Goal: Information Seeking & Learning: Find contact information

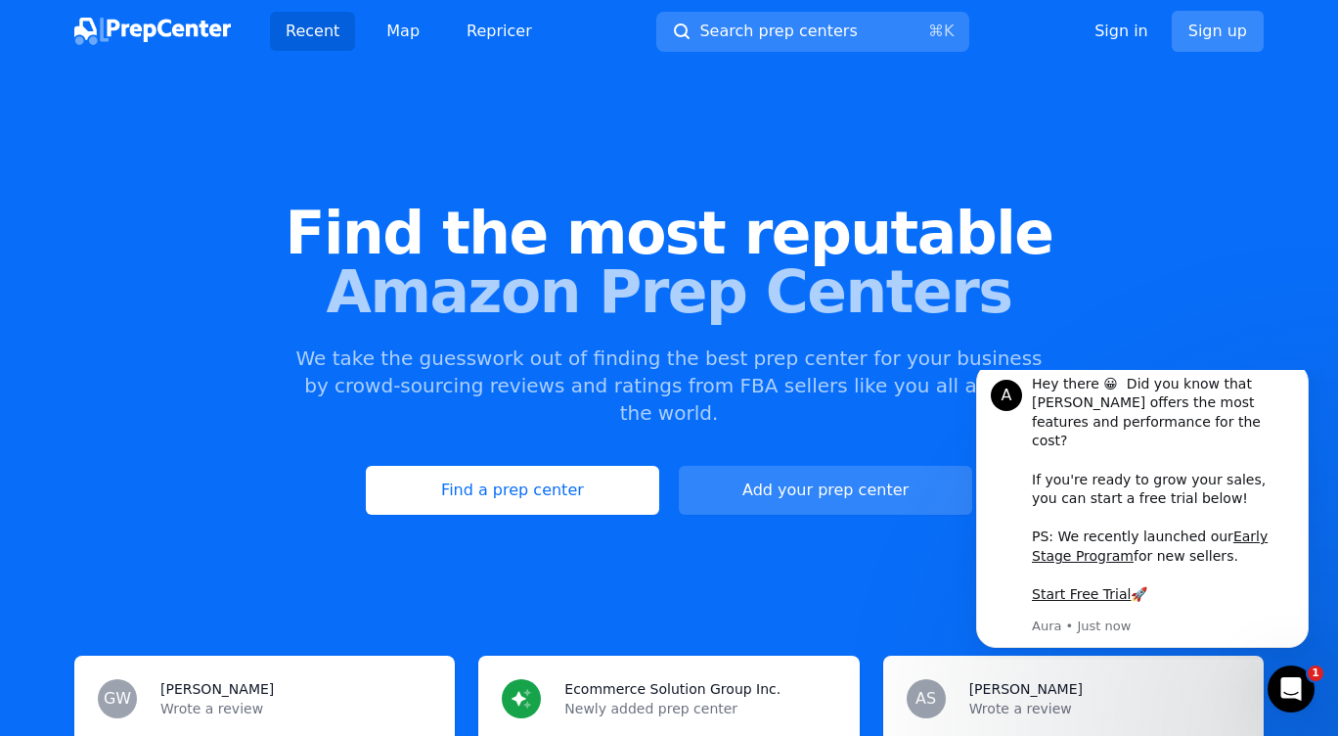
click at [1221, 28] on link "Sign up" at bounding box center [1218, 31] width 92 height 41
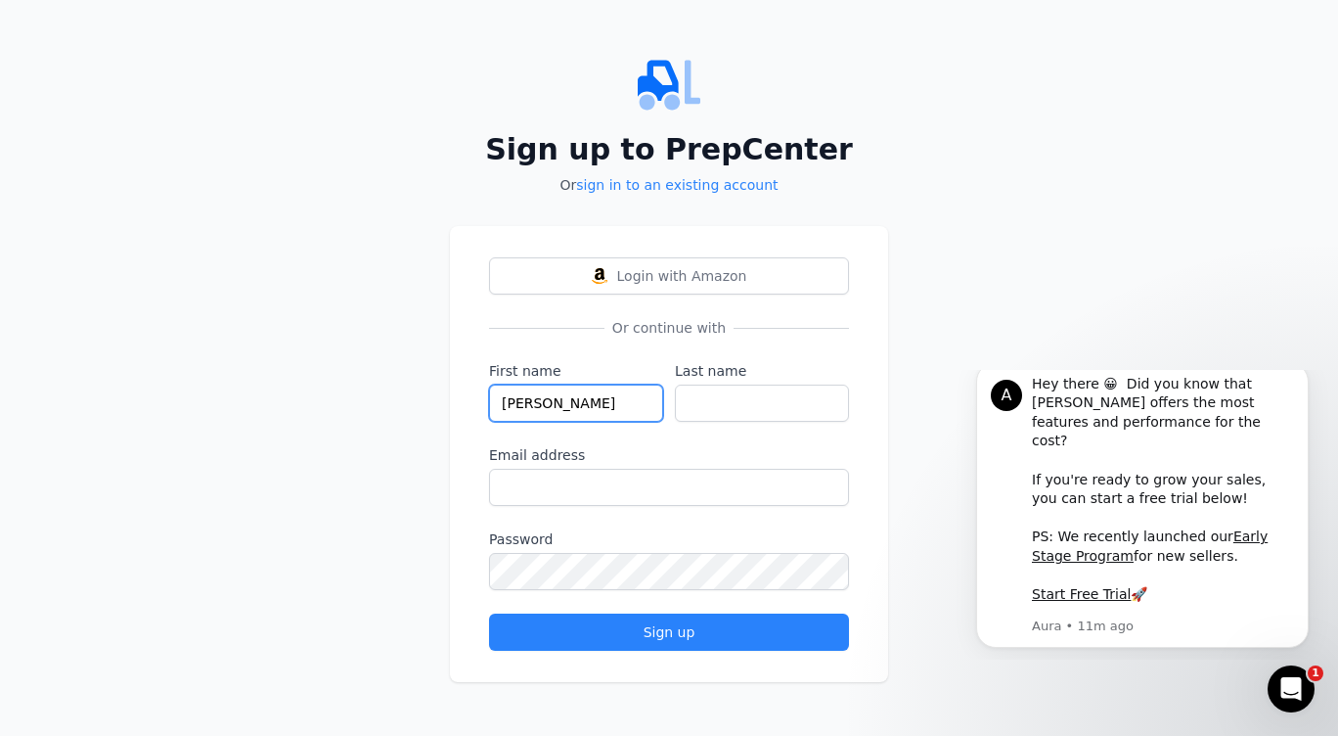
type input "Ella"
type input "Cosic"
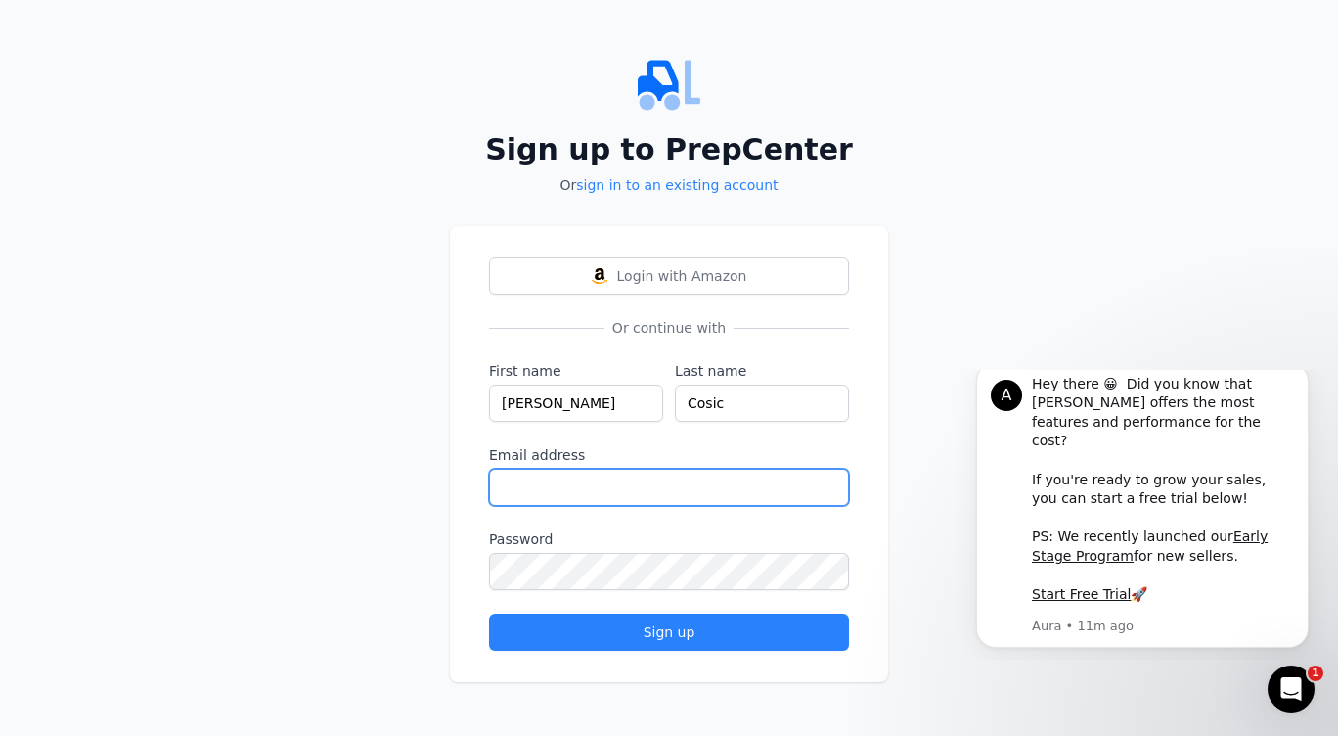
type input "[EMAIL_ADDRESS][DOMAIN_NAME]"
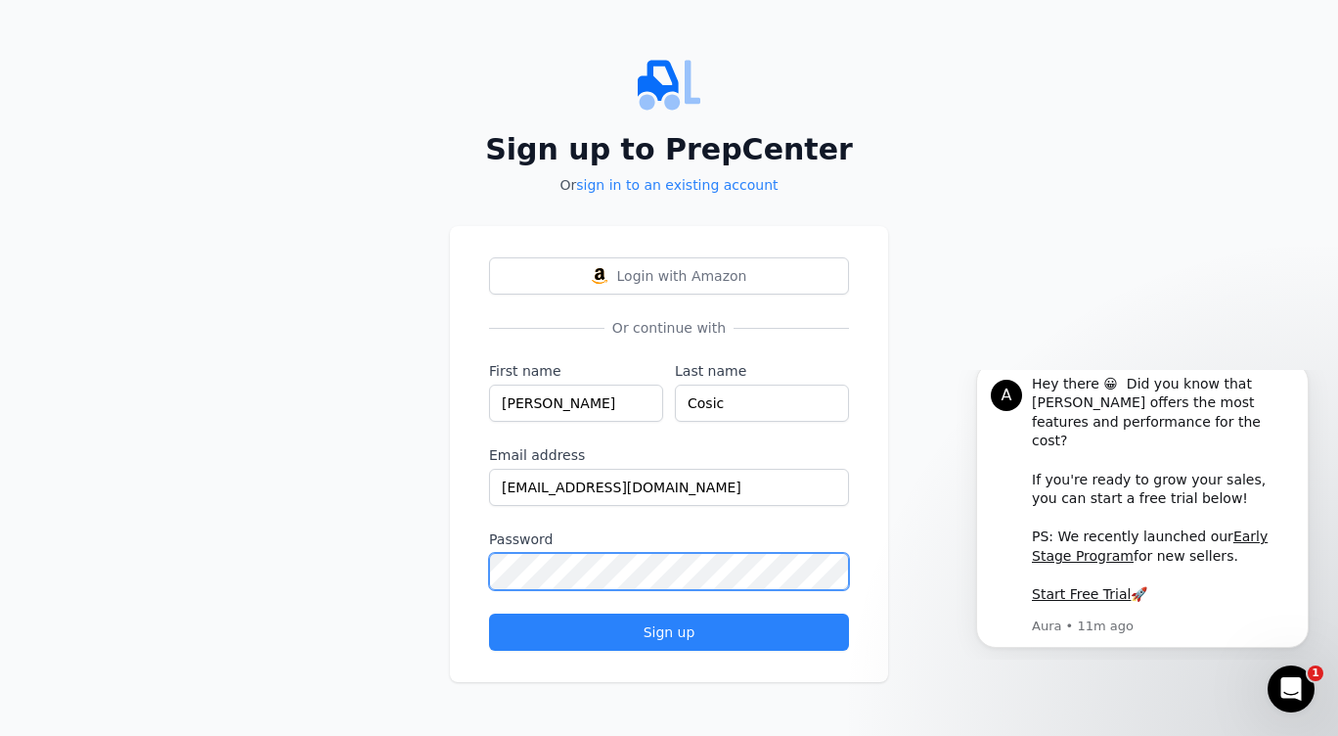
click at [669, 632] on button "Sign up" at bounding box center [669, 631] width 360 height 37
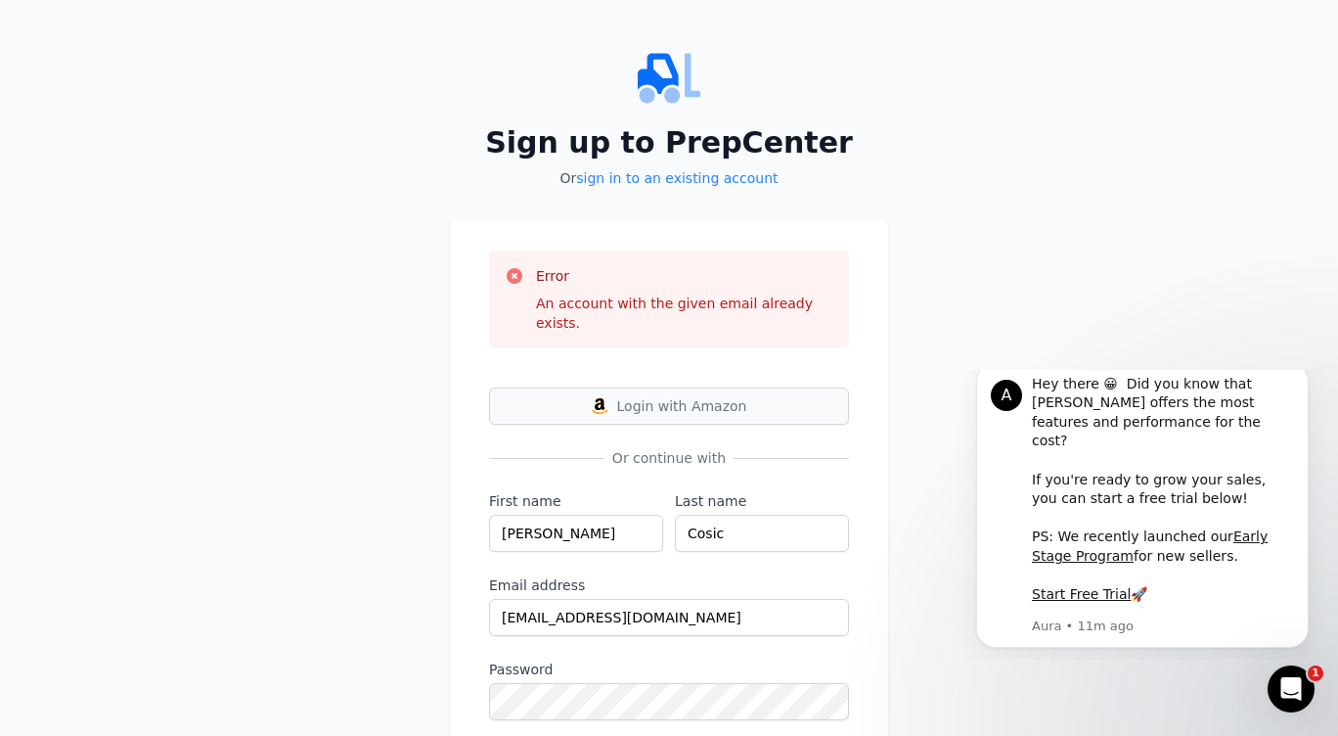
click at [728, 396] on span "Login with Amazon" at bounding box center [682, 406] width 130 height 20
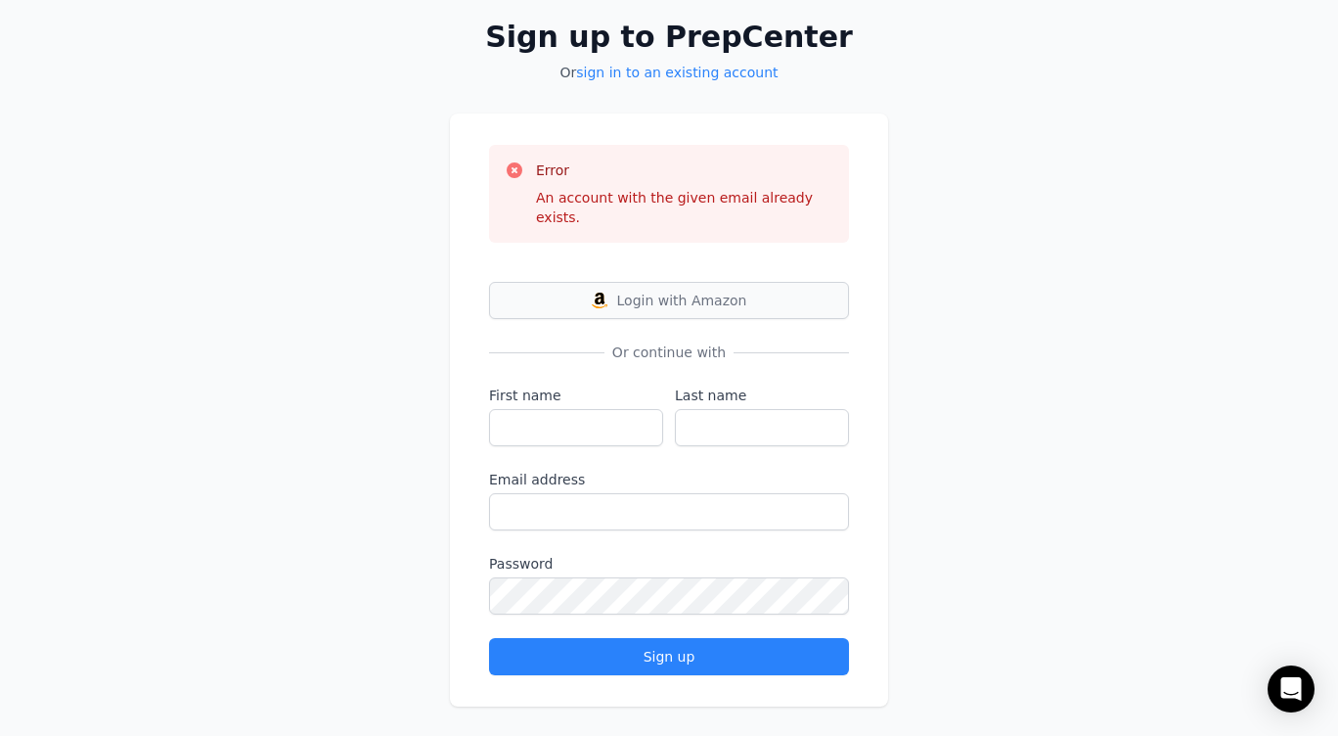
scroll to position [92, 0]
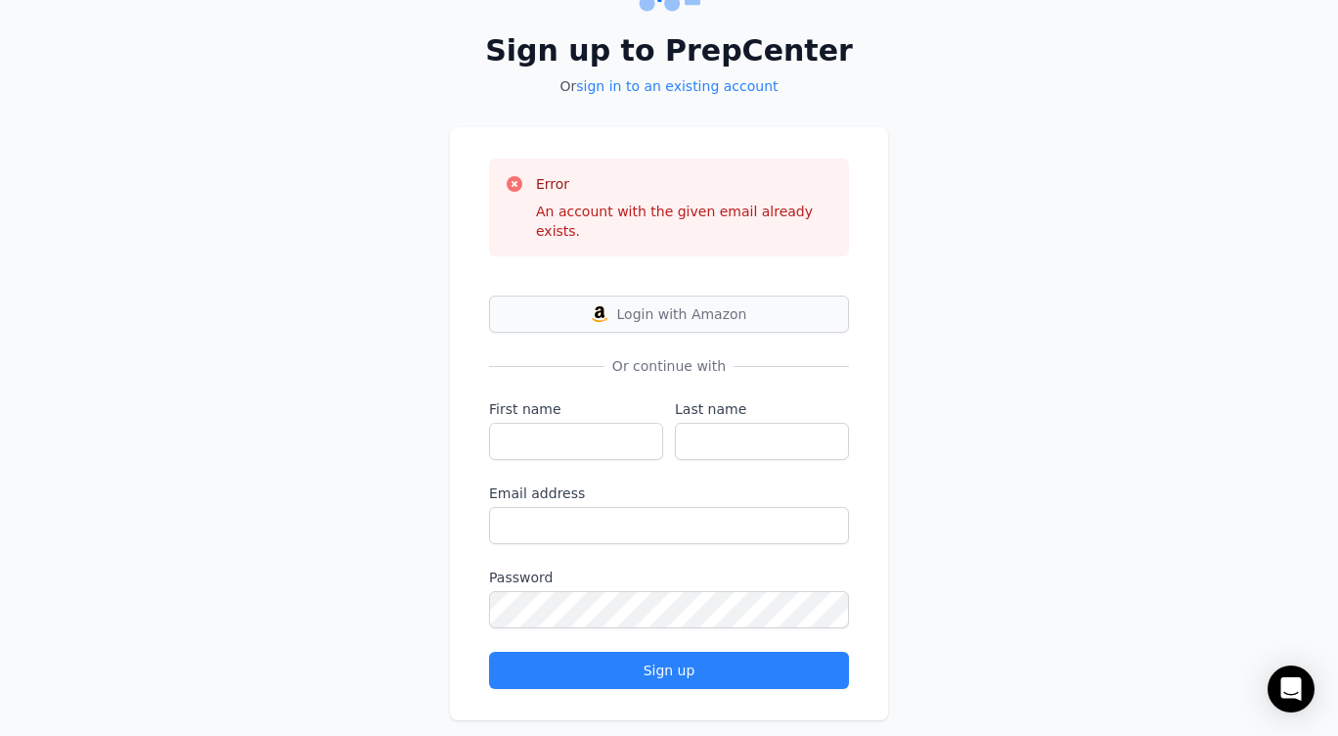
click at [712, 304] on span "Login with Amazon" at bounding box center [682, 314] width 130 height 20
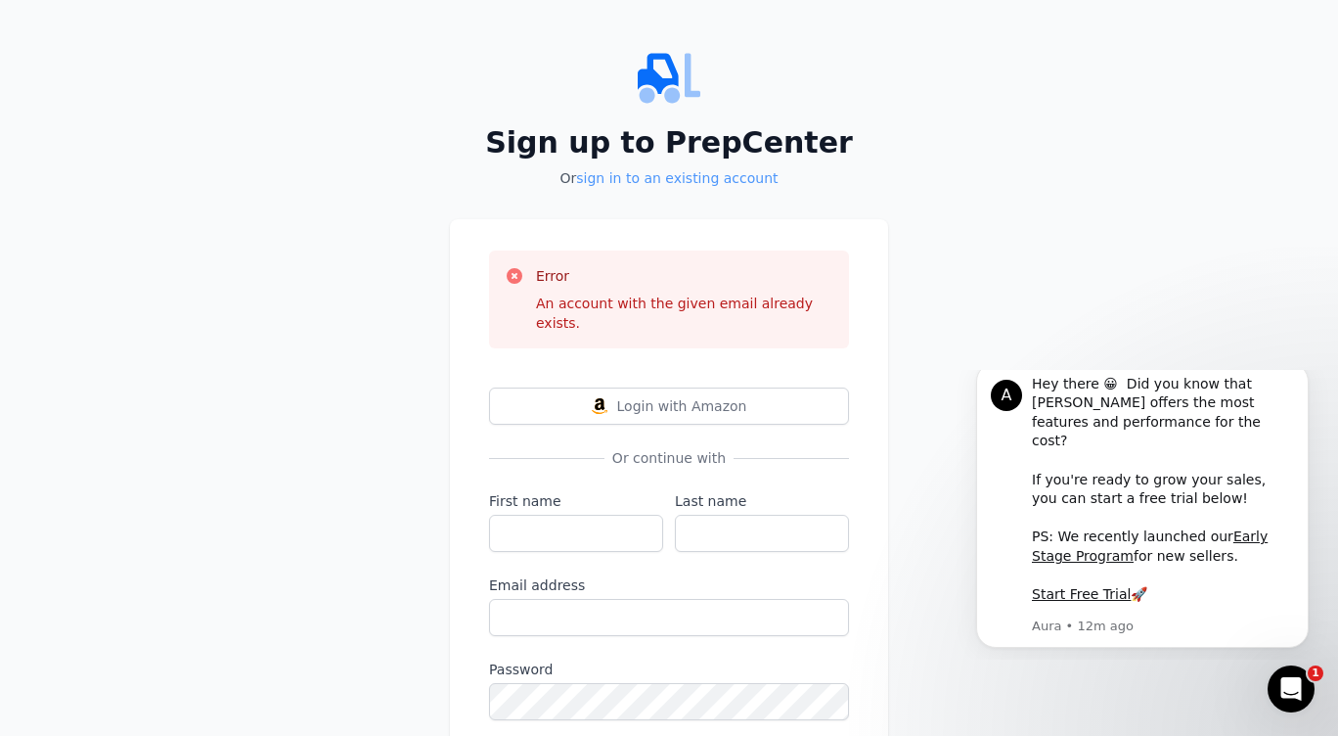
click at [659, 183] on link "sign in to an existing account" at bounding box center [677, 178] width 202 height 16
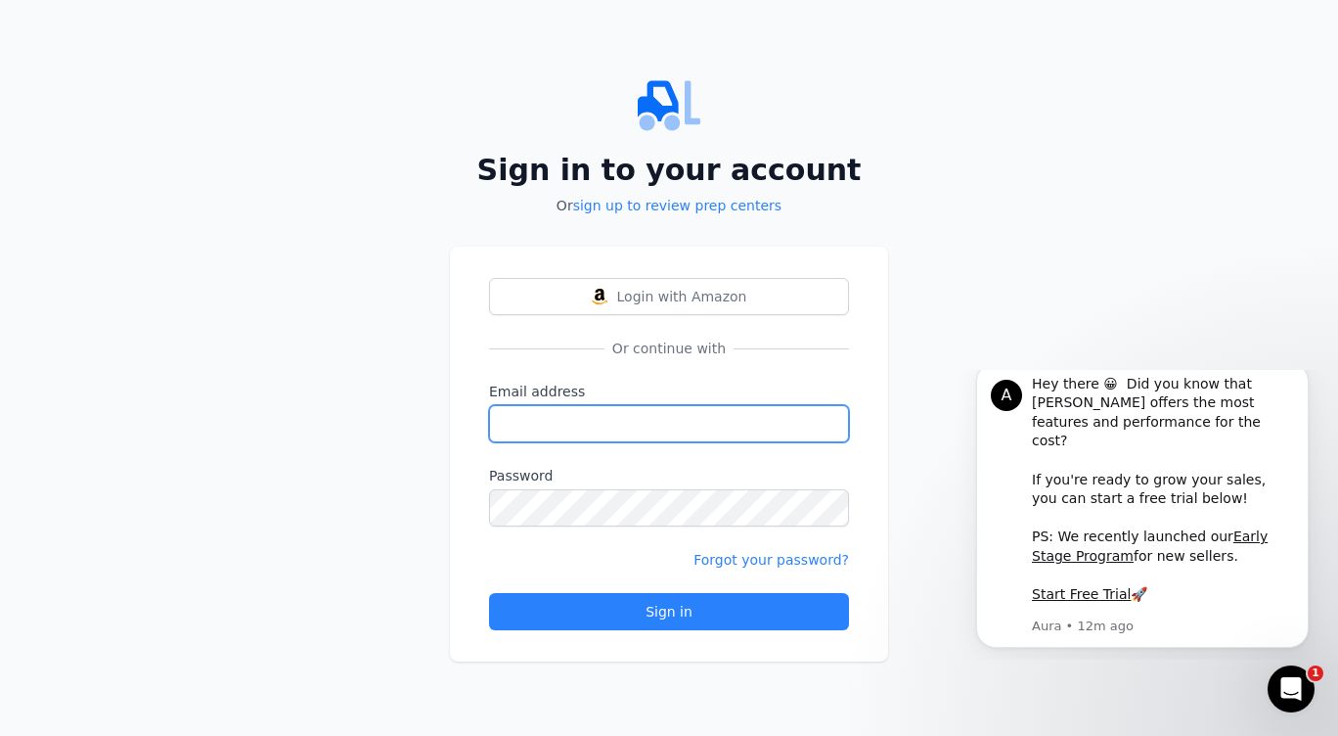
type input "[EMAIL_ADDRESS][DOMAIN_NAME]"
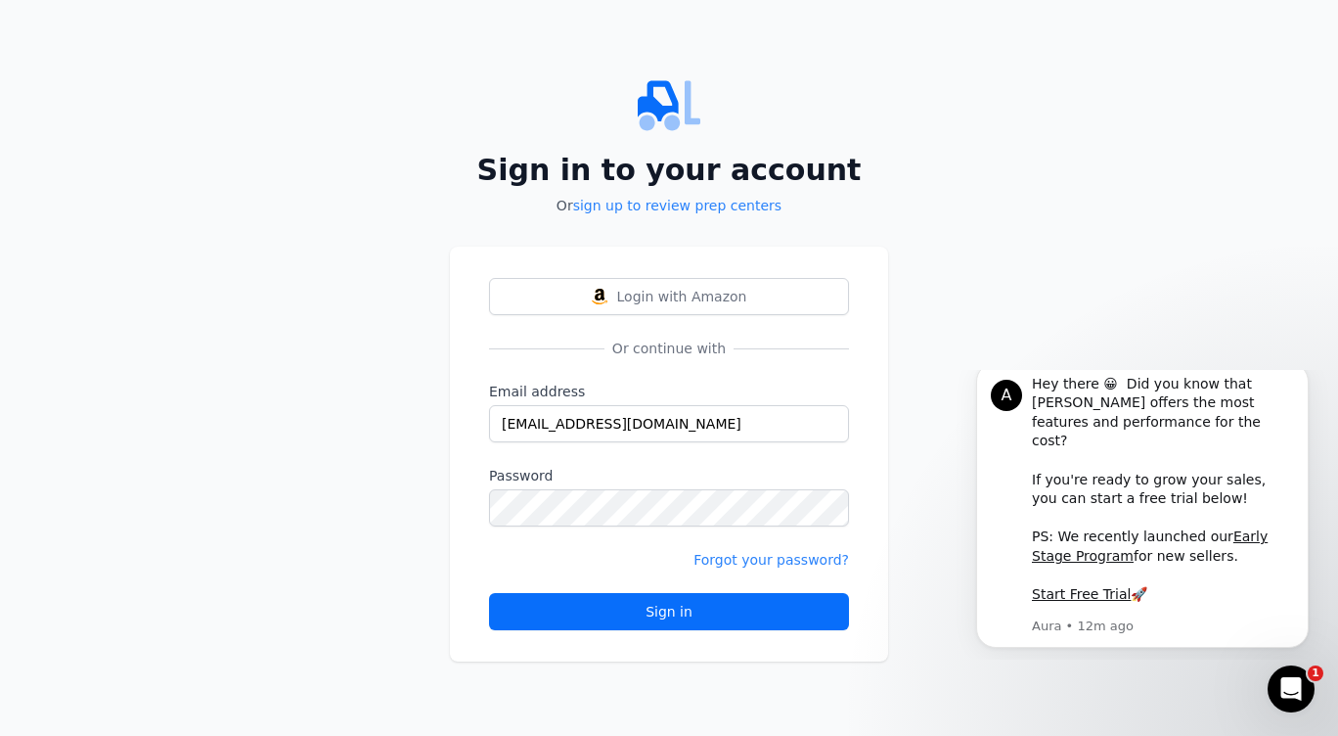
click at [673, 606] on div "Sign in" at bounding box center [669, 612] width 327 height 20
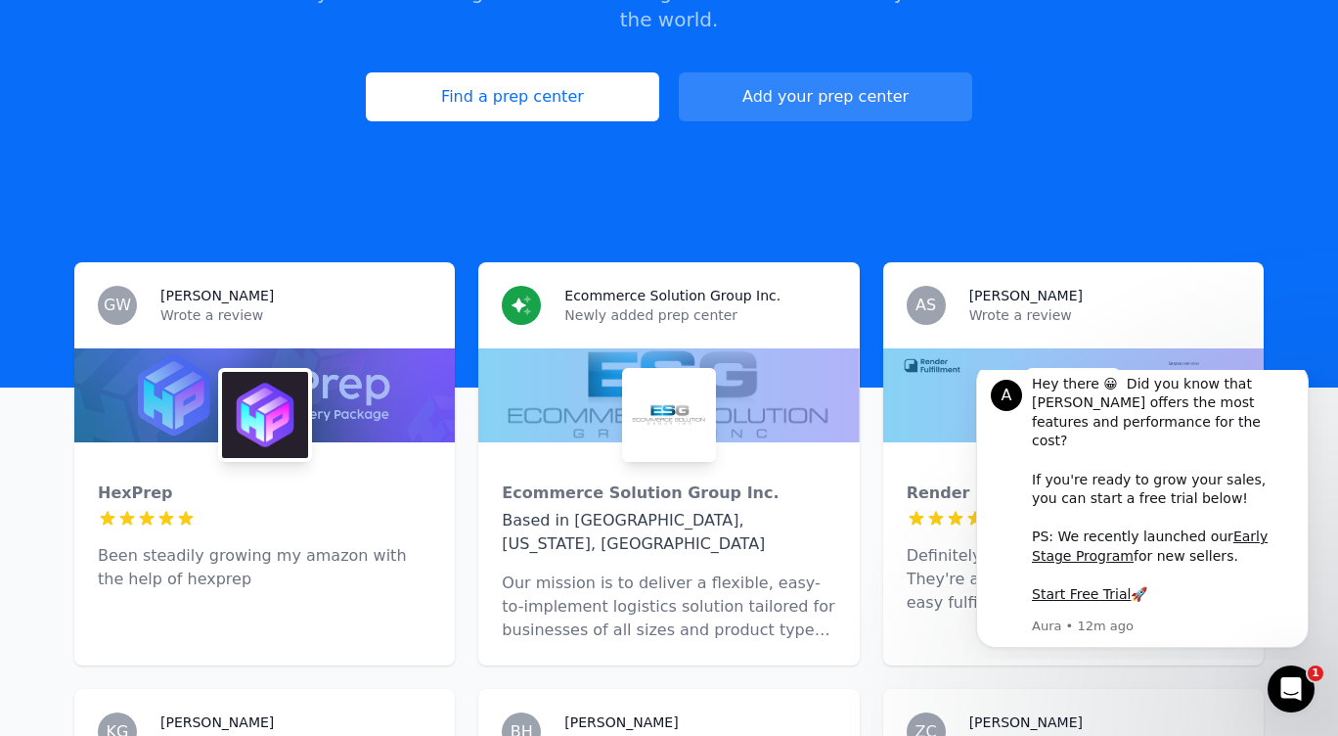
scroll to position [467, 0]
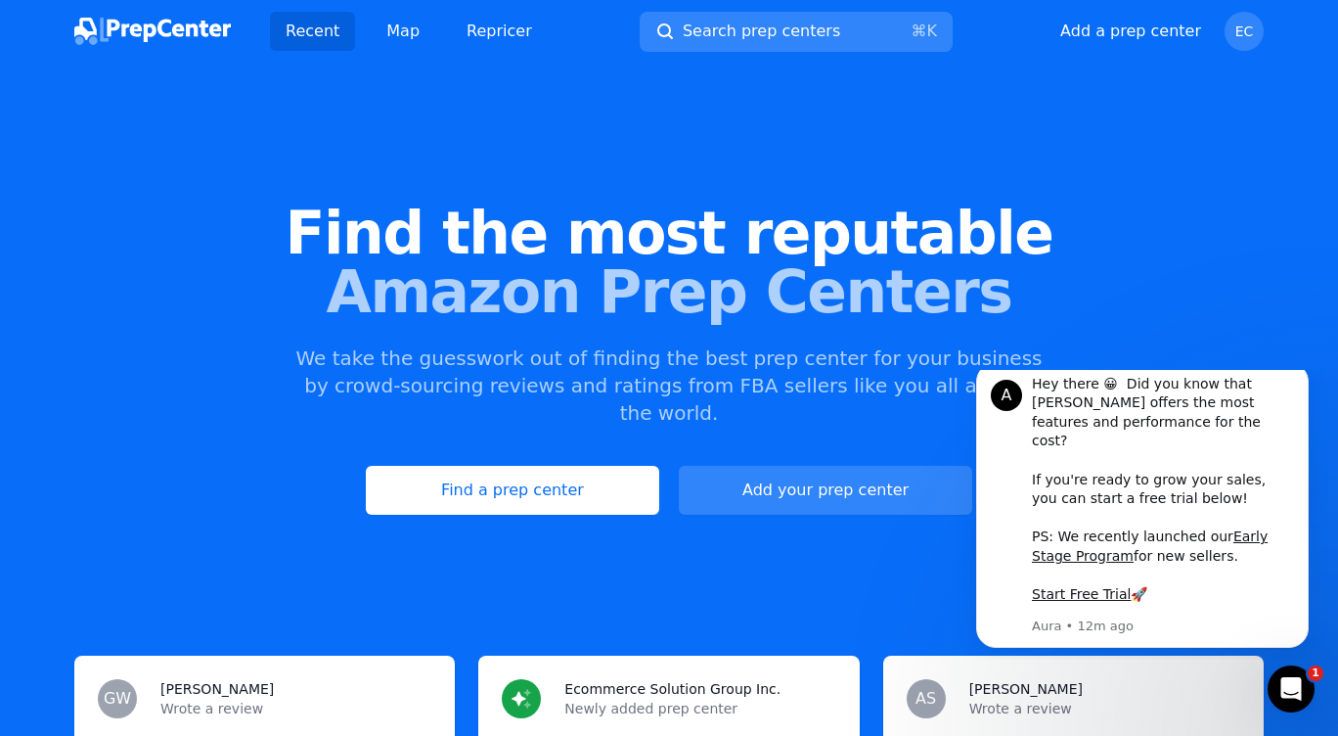
scroll to position [0, 0]
click at [996, 307] on span "Amazon Prep Centers" at bounding box center [669, 291] width 1276 height 59
click at [549, 466] on link "Find a prep center" at bounding box center [512, 490] width 293 height 49
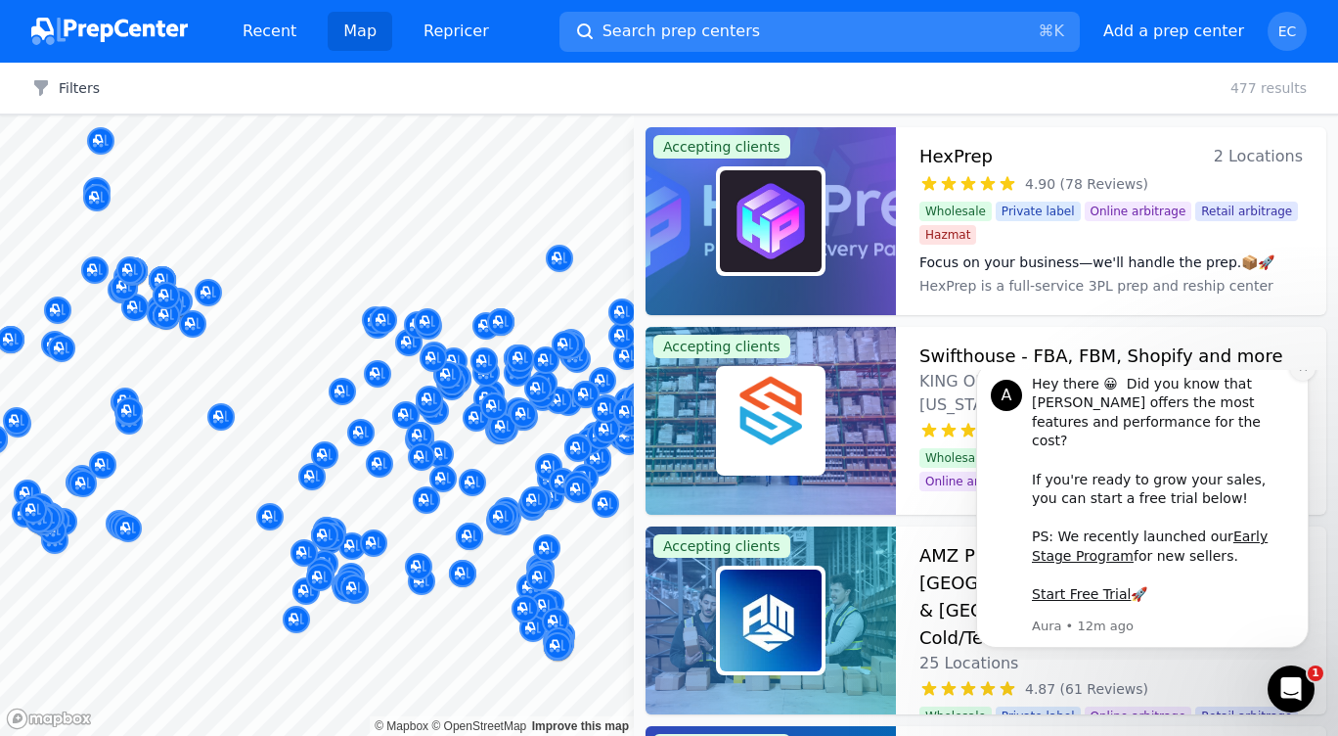
click at [1299, 373] on icon "Dismiss notification" at bounding box center [1303, 367] width 11 height 11
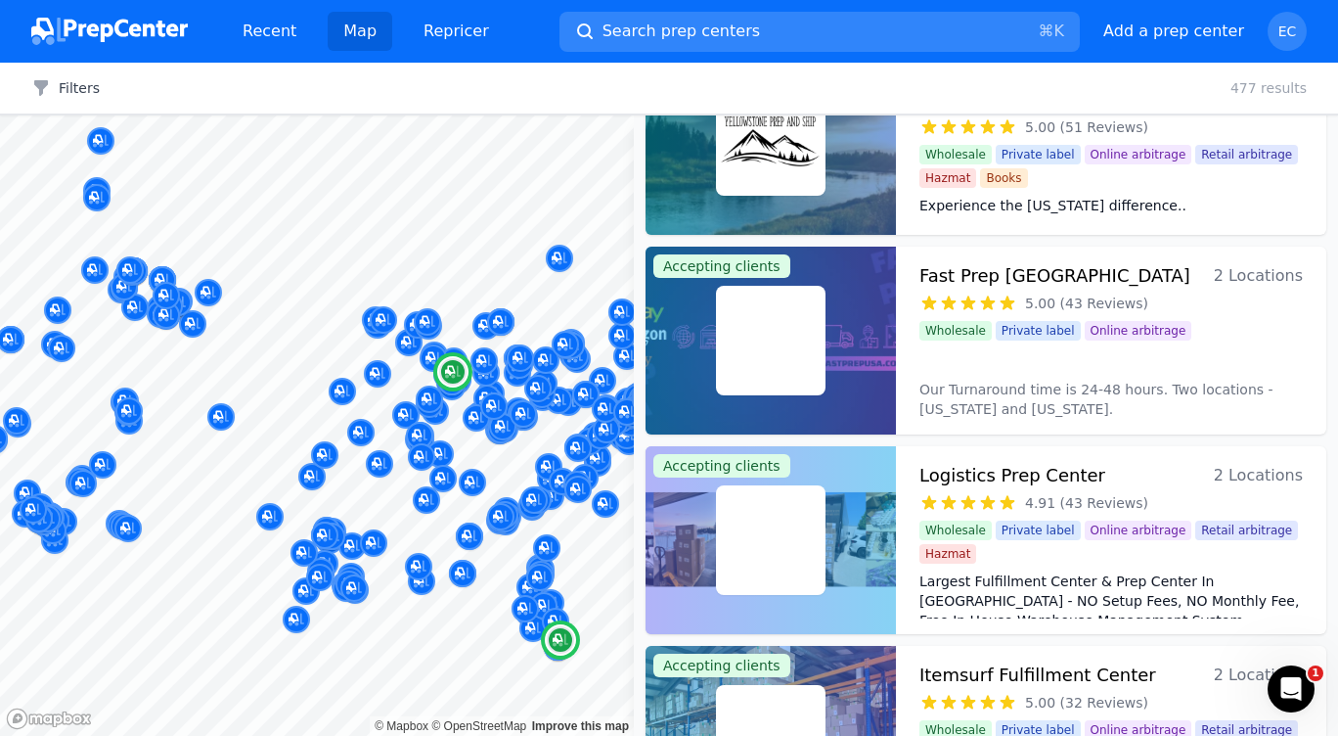
scroll to position [895, 0]
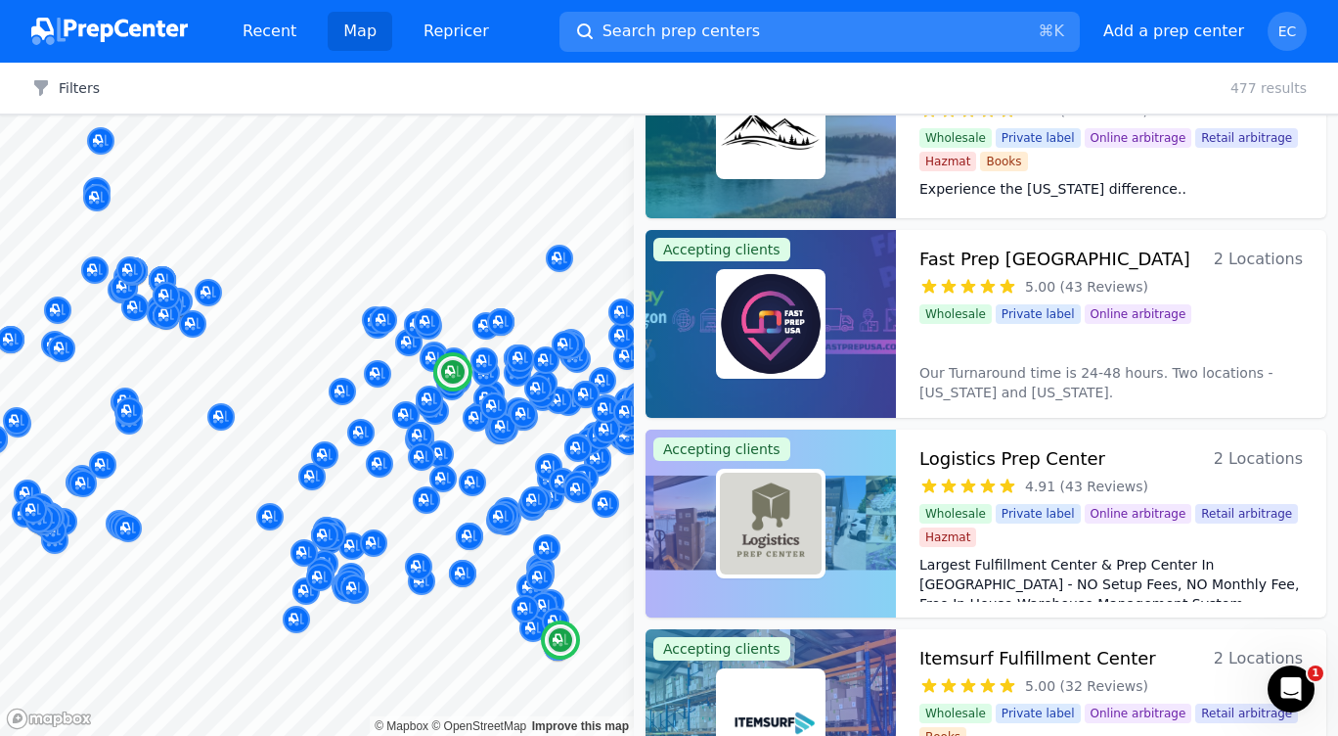
click at [1205, 280] on div "5.00 (43 Reviews)" at bounding box center [1111, 287] width 383 height 20
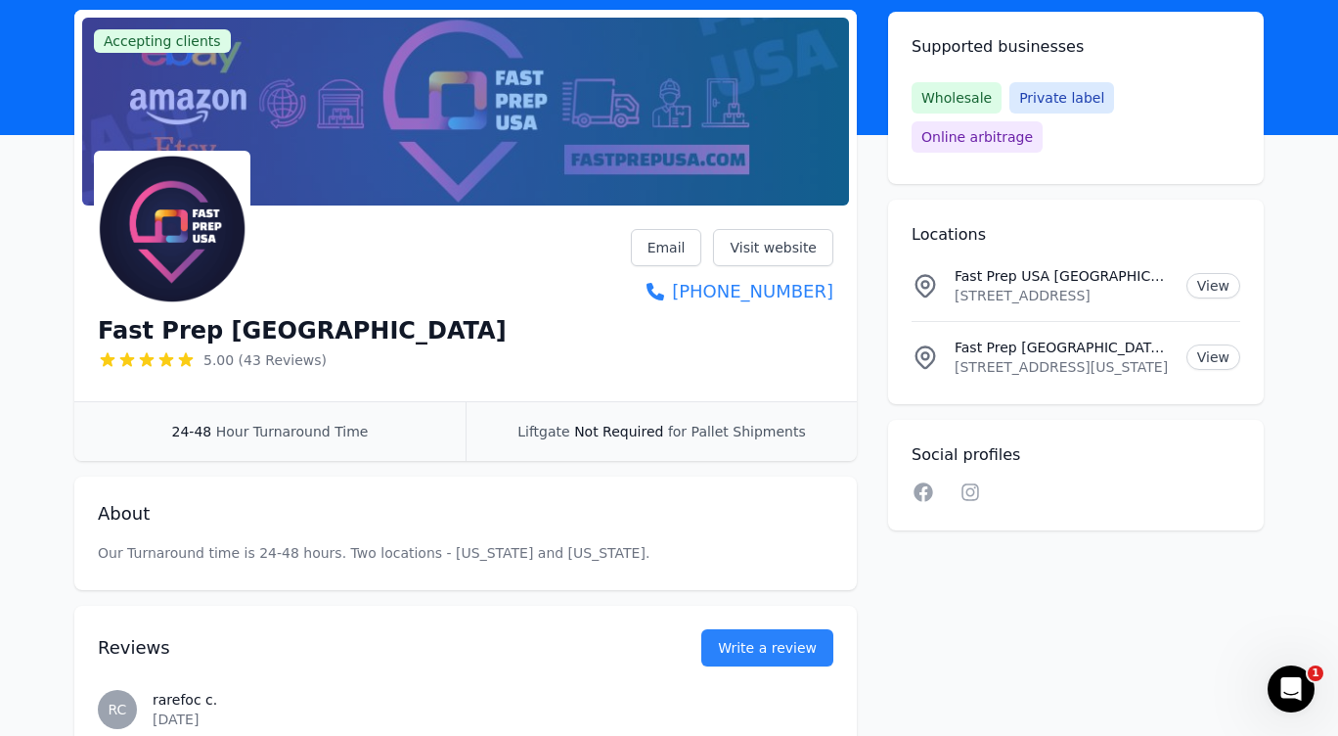
scroll to position [107, 0]
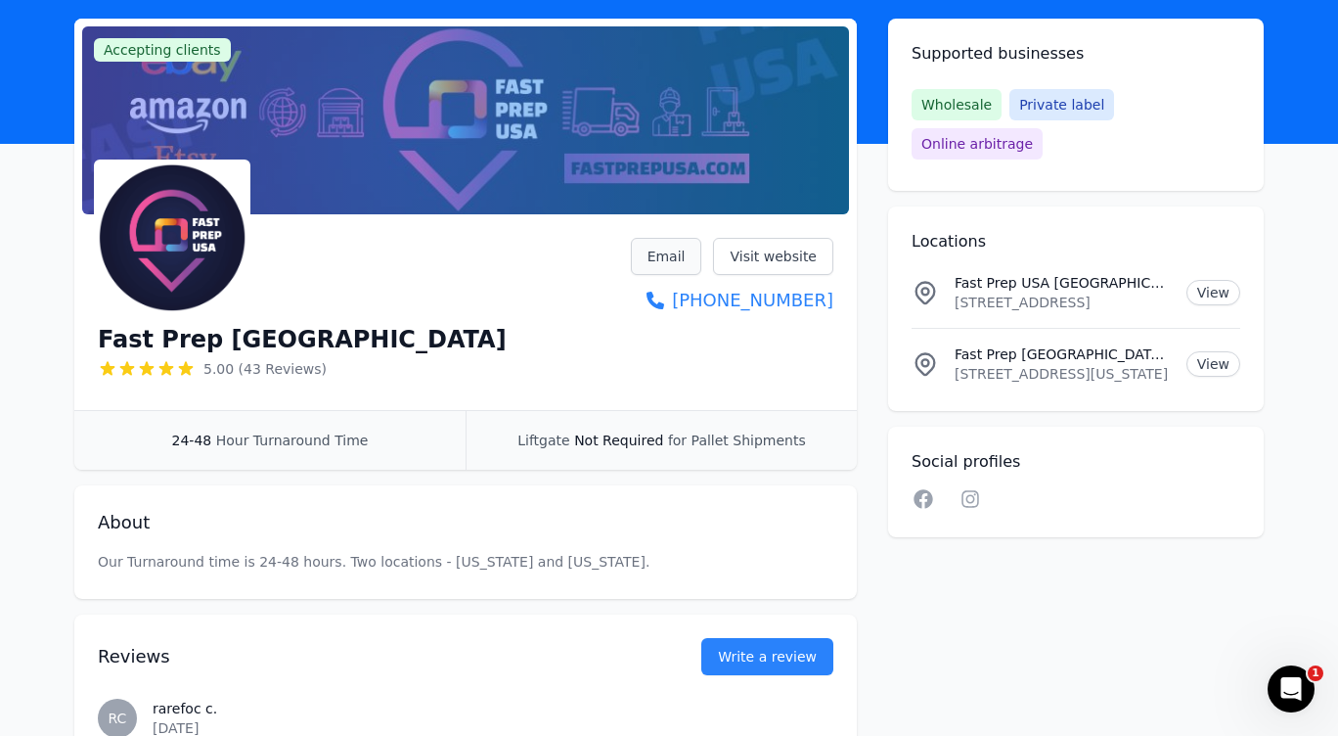
click at [669, 255] on link "Email" at bounding box center [666, 256] width 71 height 37
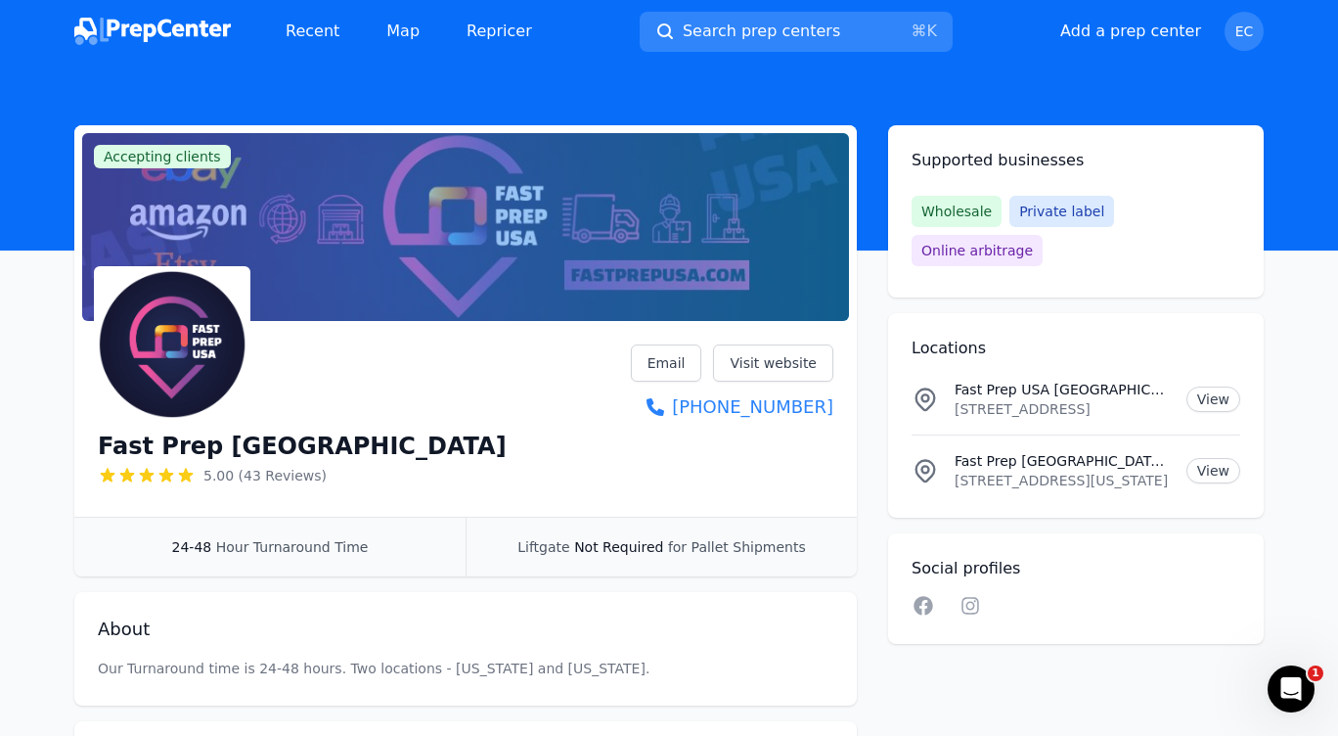
scroll to position [0, 0]
click at [659, 365] on link "Email" at bounding box center [666, 362] width 71 height 37
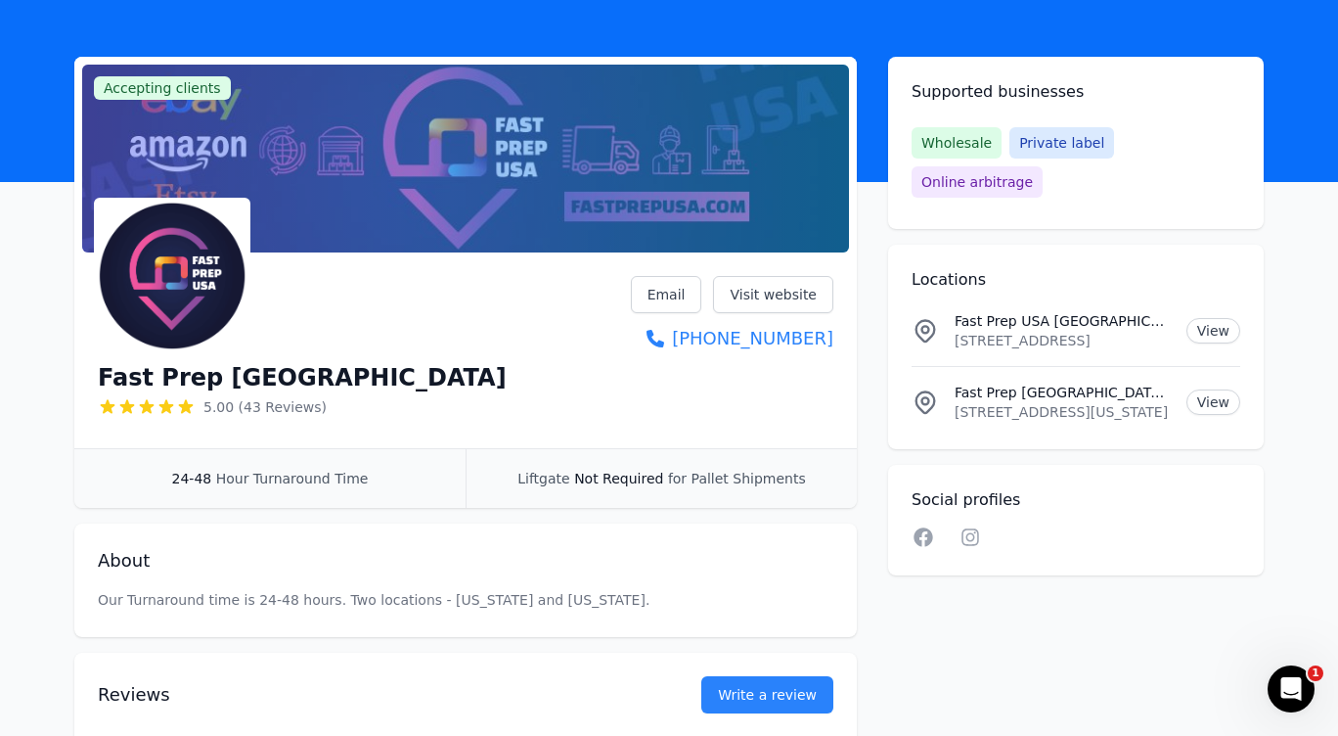
scroll to position [181, 0]
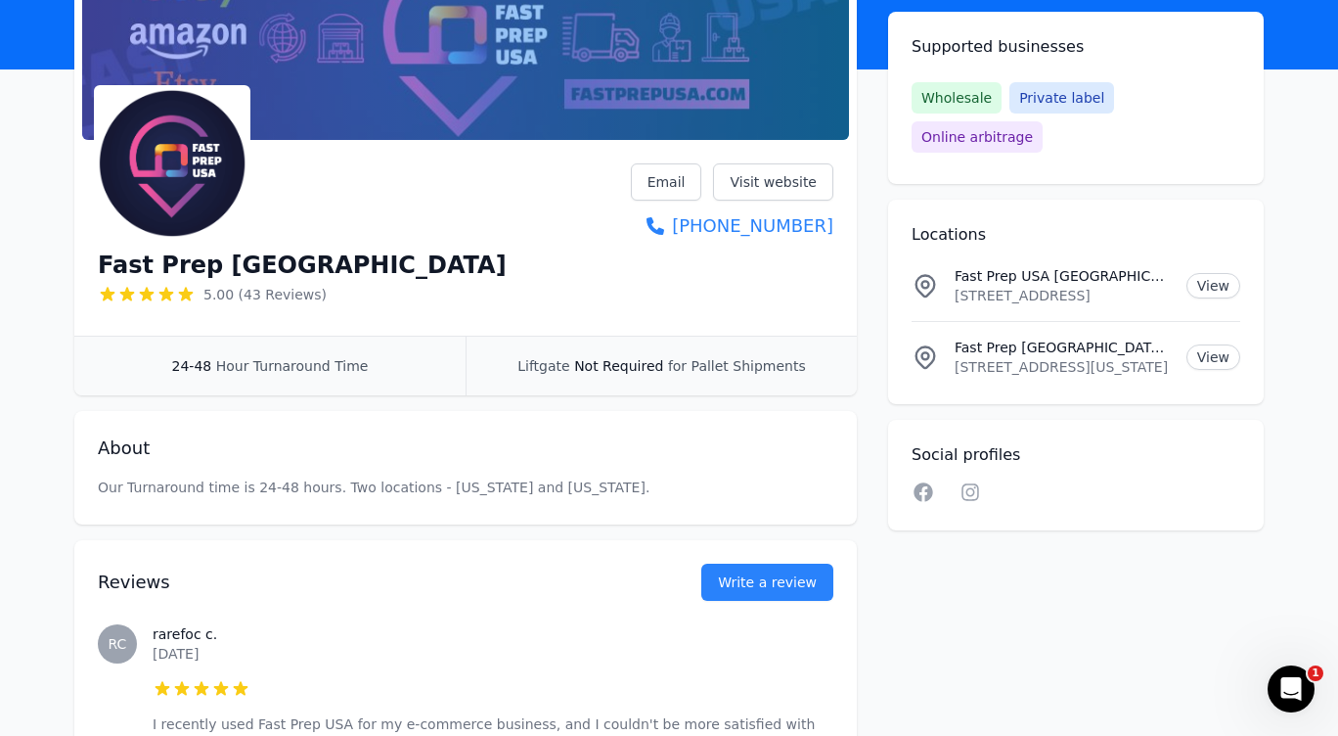
click at [428, 366] on div "24-48 Hour Turnaround Time" at bounding box center [269, 366] width 391 height 59
click at [431, 477] on p "Our Turnaround time is 24-48 hours. Two locations - [US_STATE] and [US_STATE]." at bounding box center [466, 487] width 736 height 20
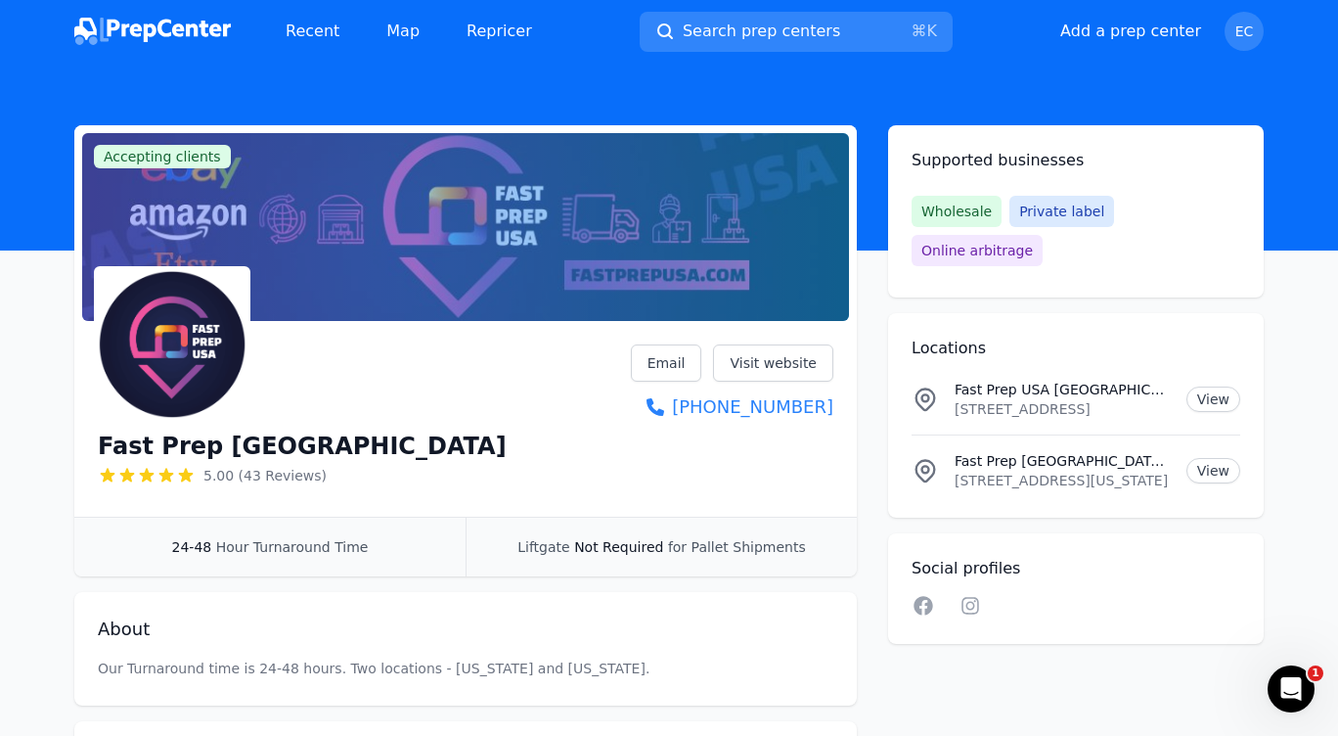
scroll to position [0, 0]
click at [1225, 458] on link "View" at bounding box center [1214, 470] width 54 height 25
click at [655, 350] on link "Email" at bounding box center [666, 362] width 71 height 37
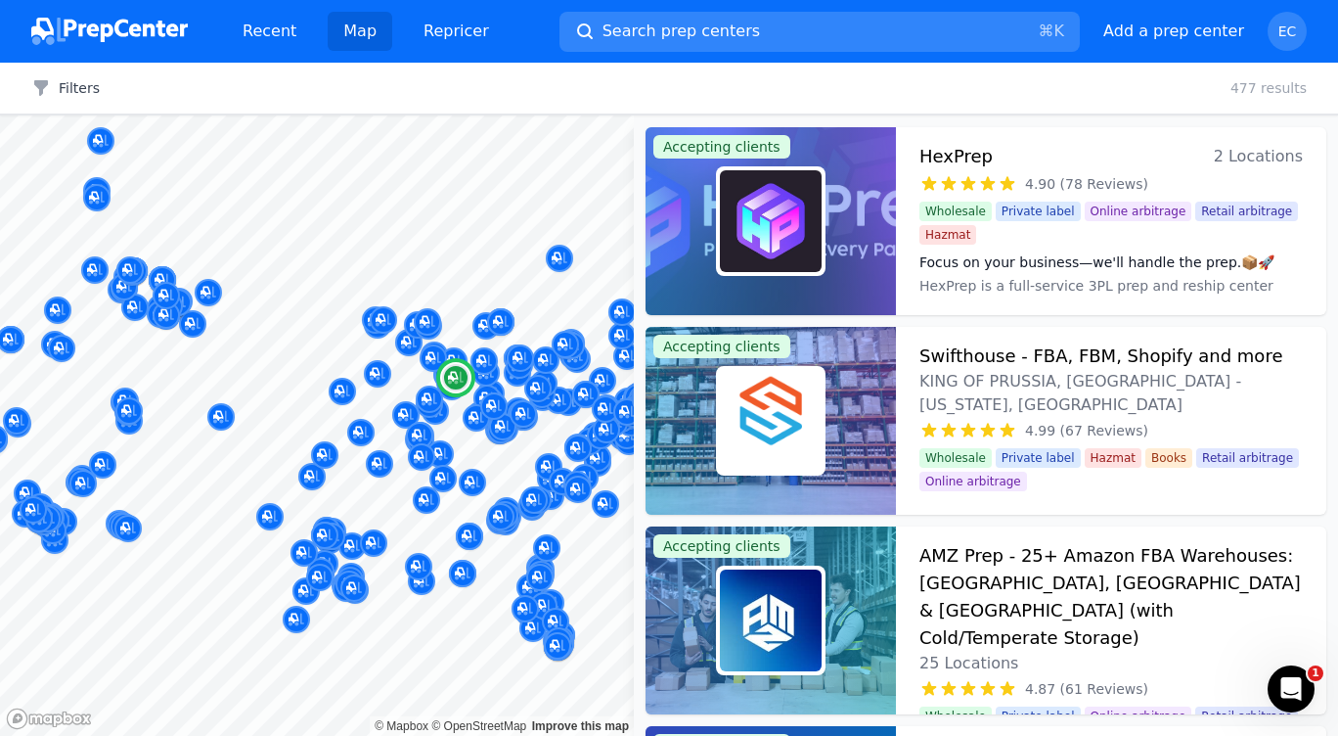
click at [1042, 168] on div "HexPrep 2 Locations" at bounding box center [1111, 156] width 383 height 27
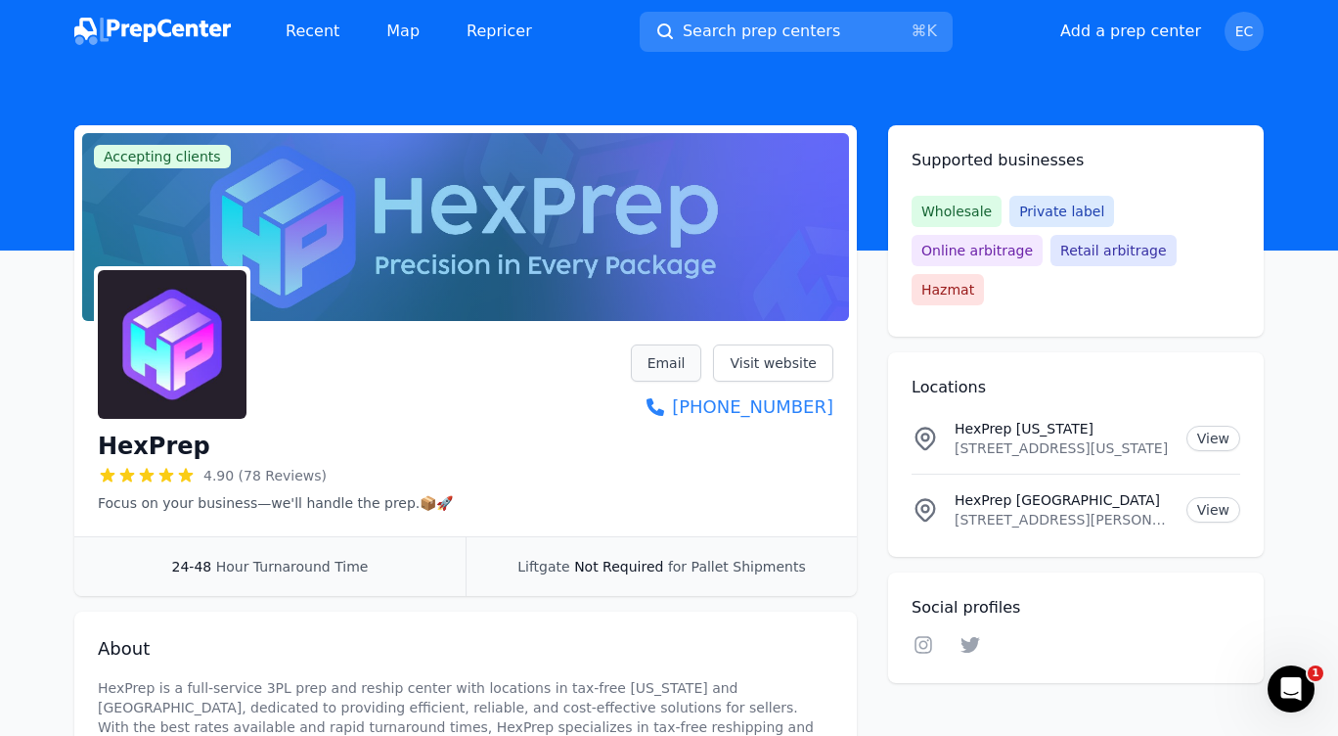
click at [667, 353] on link "Email" at bounding box center [666, 362] width 71 height 37
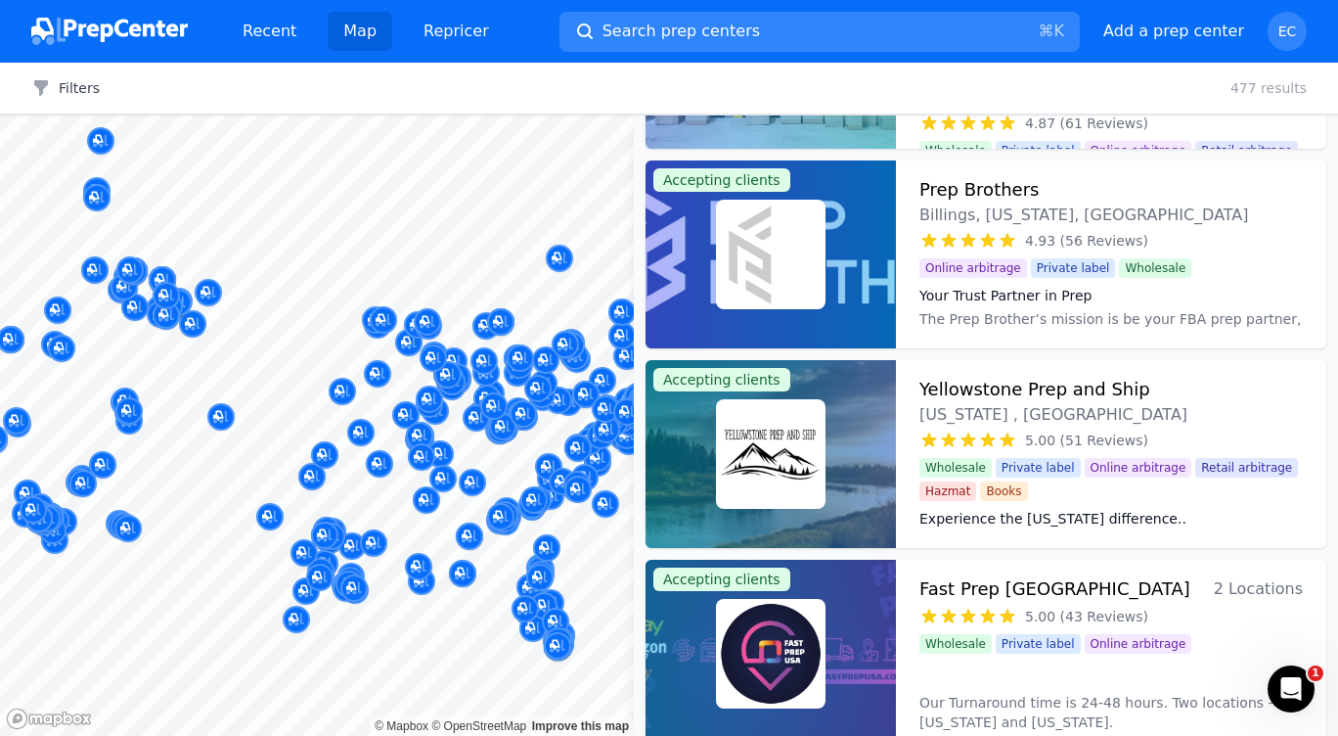
scroll to position [648, 0]
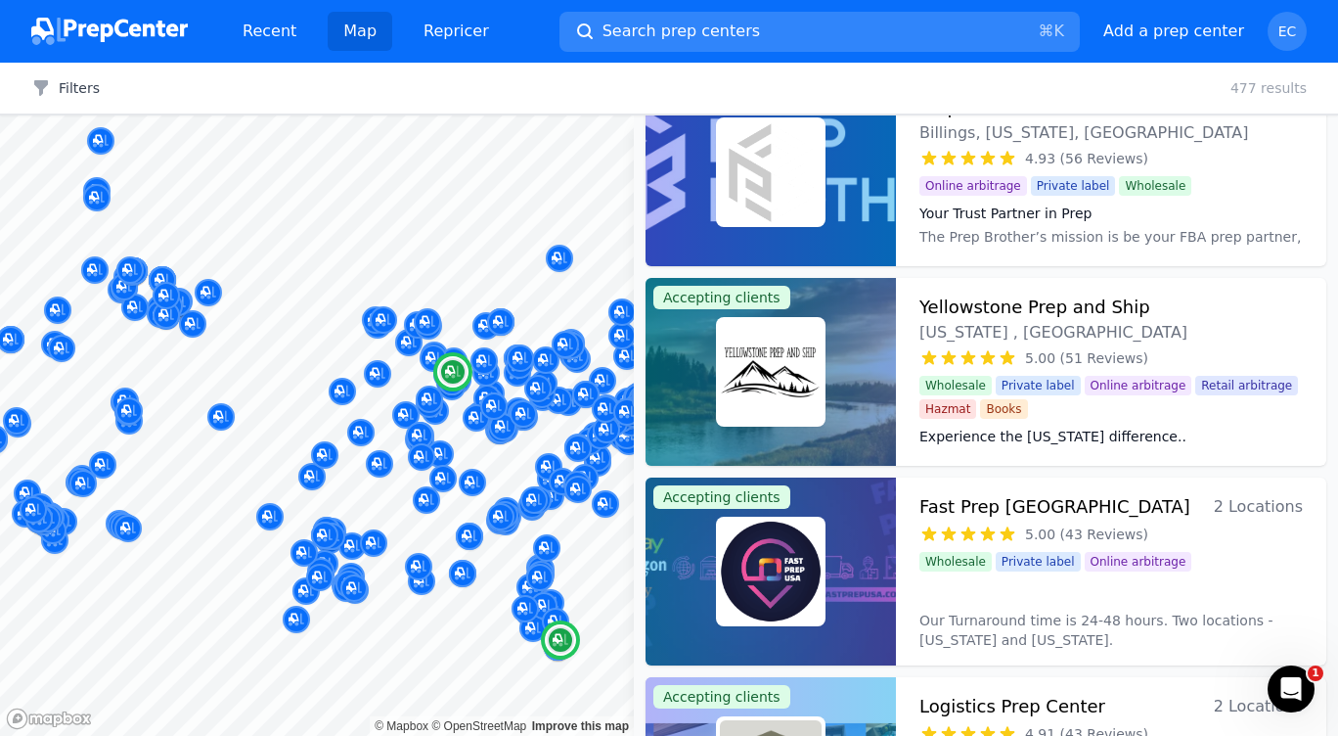
click at [920, 555] on span "Wholesale" at bounding box center [956, 562] width 72 height 20
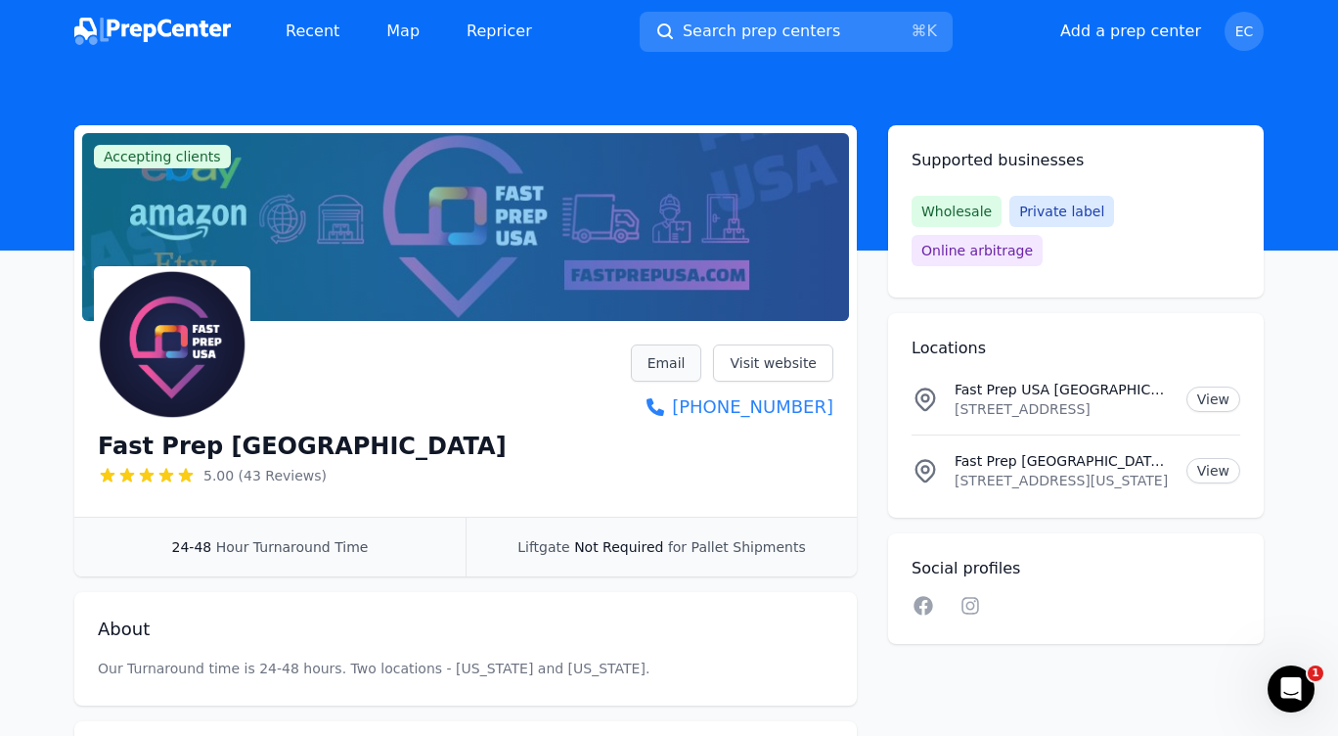
click at [682, 364] on link "Email" at bounding box center [666, 362] width 71 height 37
